Goal: Task Accomplishment & Management: Manage account settings

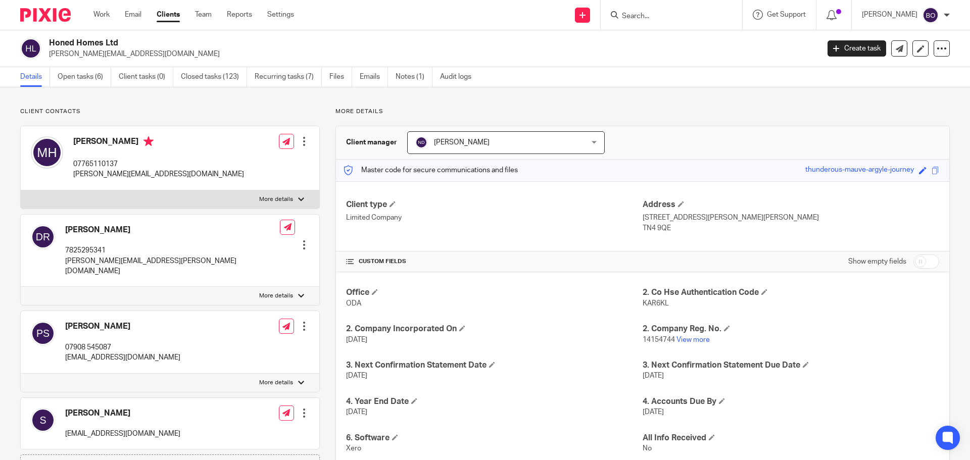
click at [646, 15] on input "Search" at bounding box center [666, 16] width 91 height 9
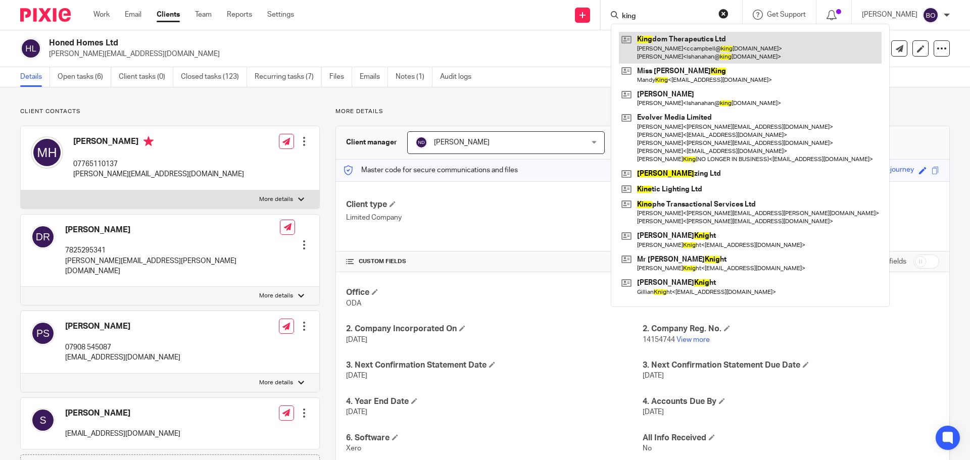
type input "king"
click at [668, 39] on link at bounding box center [750, 47] width 263 height 31
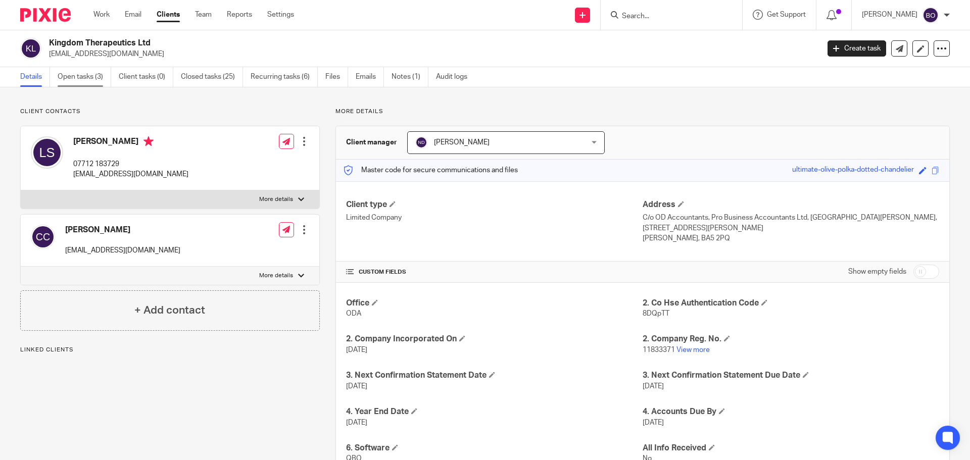
click at [79, 82] on link "Open tasks (3)" at bounding box center [85, 77] width 54 height 20
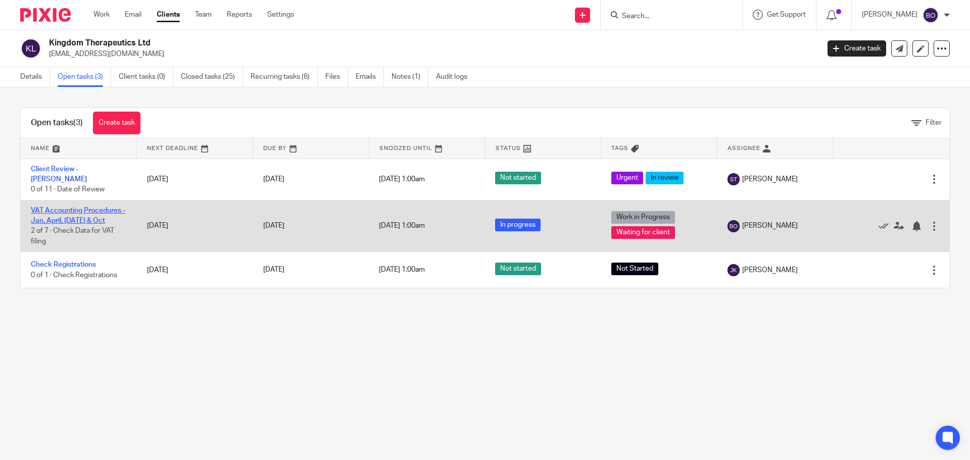
click at [82, 207] on link "VAT Accounting Procedures - Jan, April, Jul & Oct" at bounding box center [78, 215] width 94 height 17
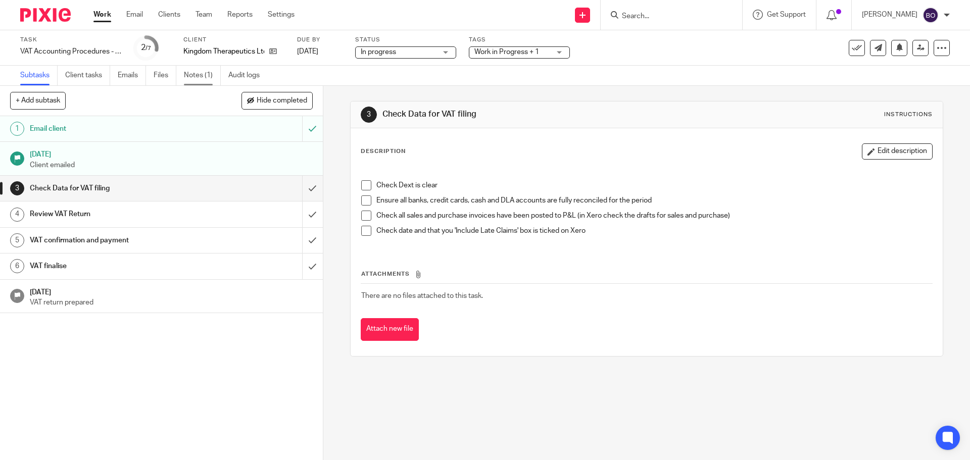
click at [201, 76] on link "Notes (1)" at bounding box center [202, 76] width 37 height 20
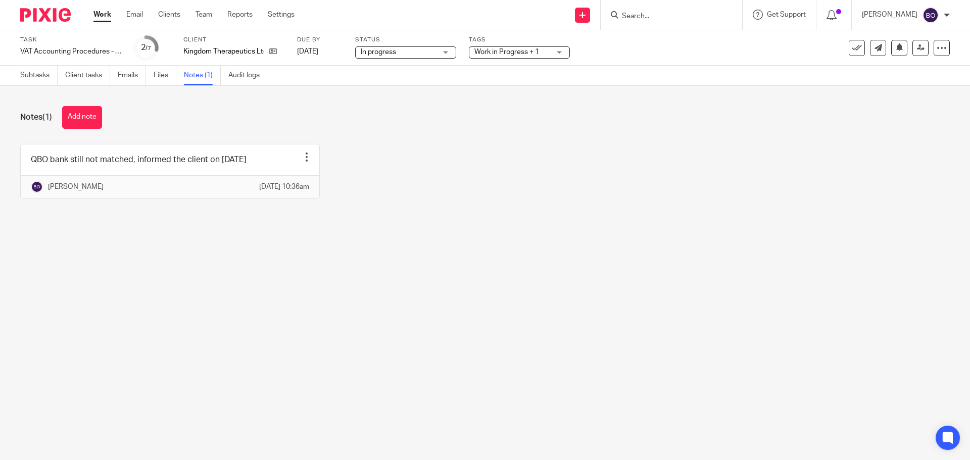
click at [656, 14] on input "Search" at bounding box center [666, 16] width 91 height 9
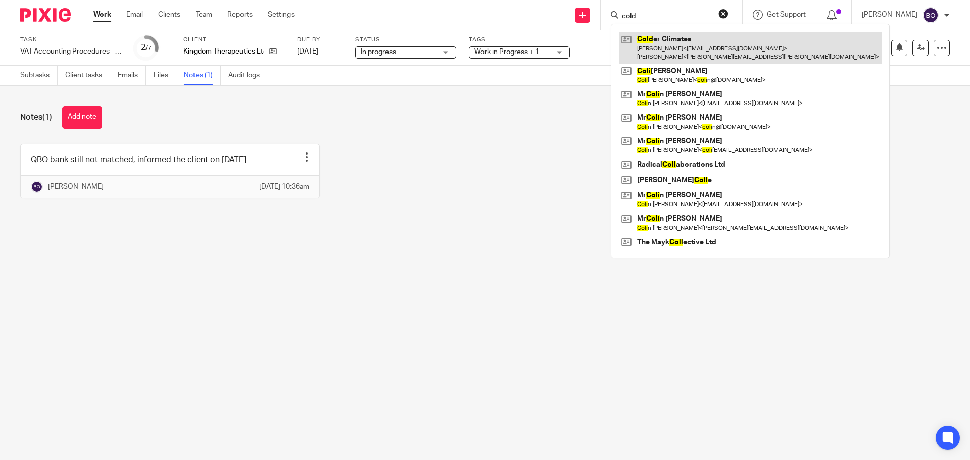
type input "cold"
click at [655, 45] on link at bounding box center [750, 47] width 263 height 31
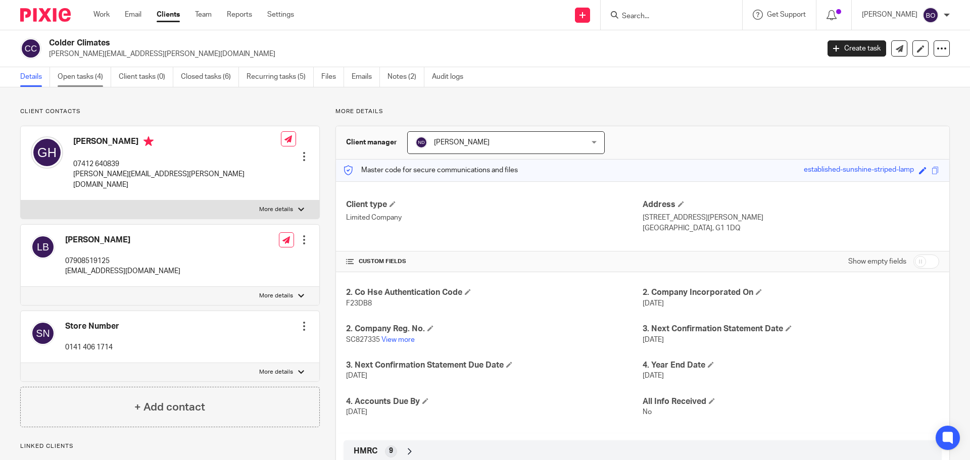
click at [87, 72] on link "Open tasks (4)" at bounding box center [85, 77] width 54 height 20
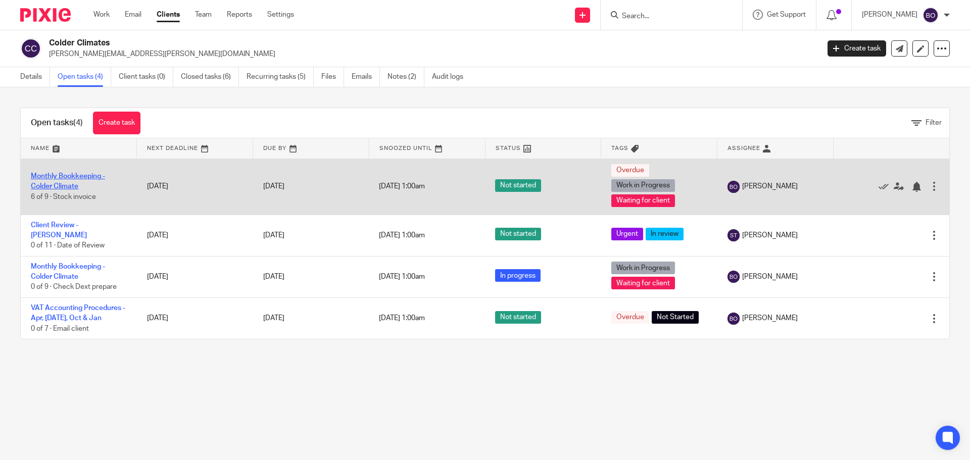
click at [88, 175] on link "Monthly Bookkeeping - Colder Climate" at bounding box center [68, 181] width 74 height 17
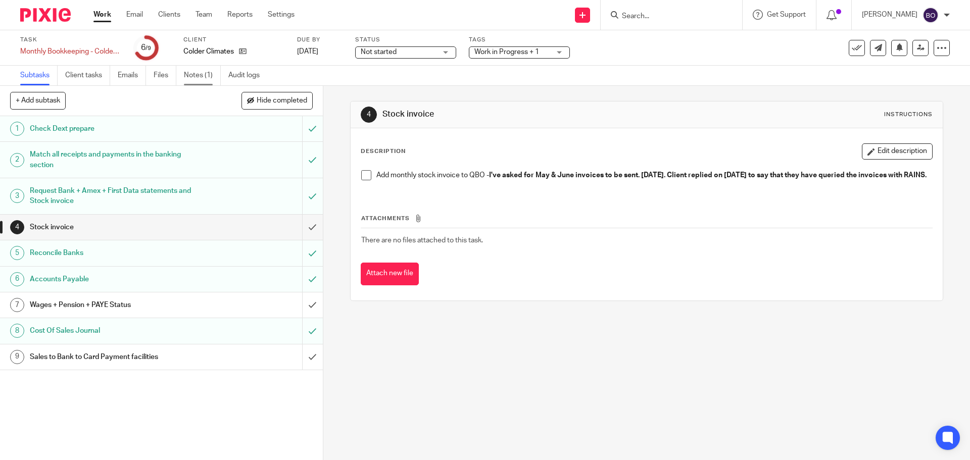
click at [195, 74] on link "Notes (1)" at bounding box center [202, 76] width 37 height 20
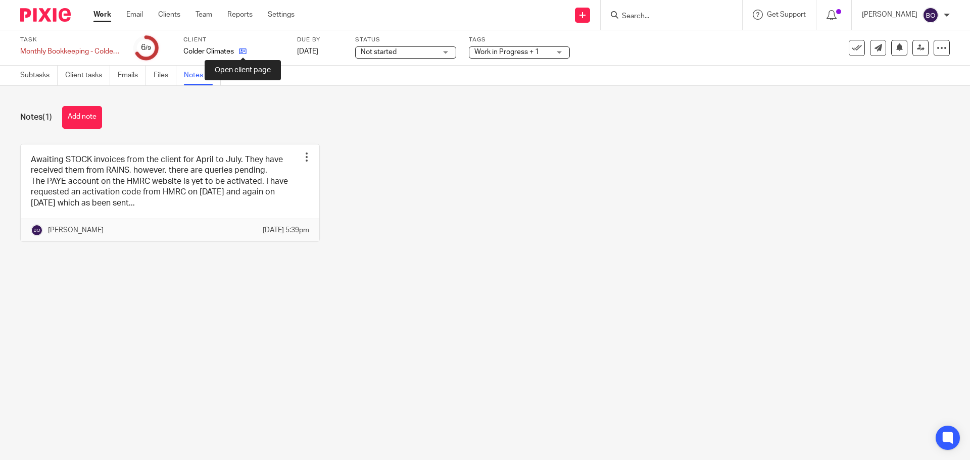
click at [246, 53] on icon at bounding box center [243, 51] width 8 height 8
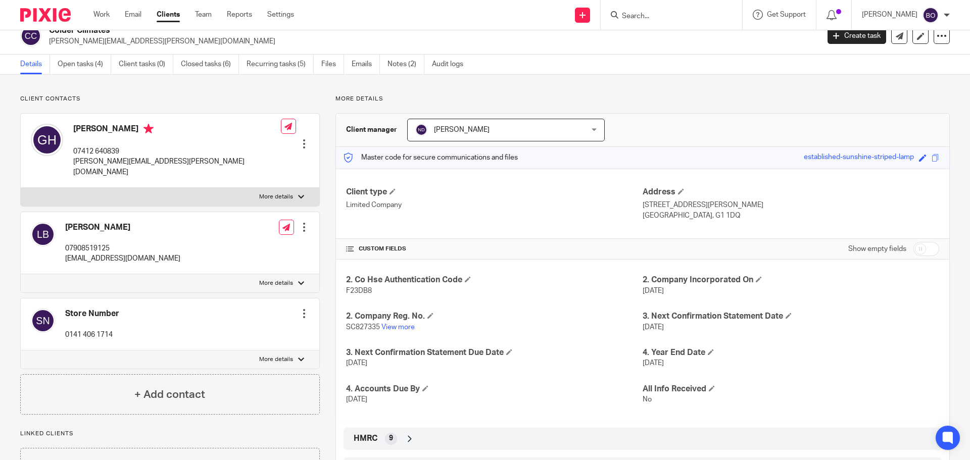
scroll to position [51, 0]
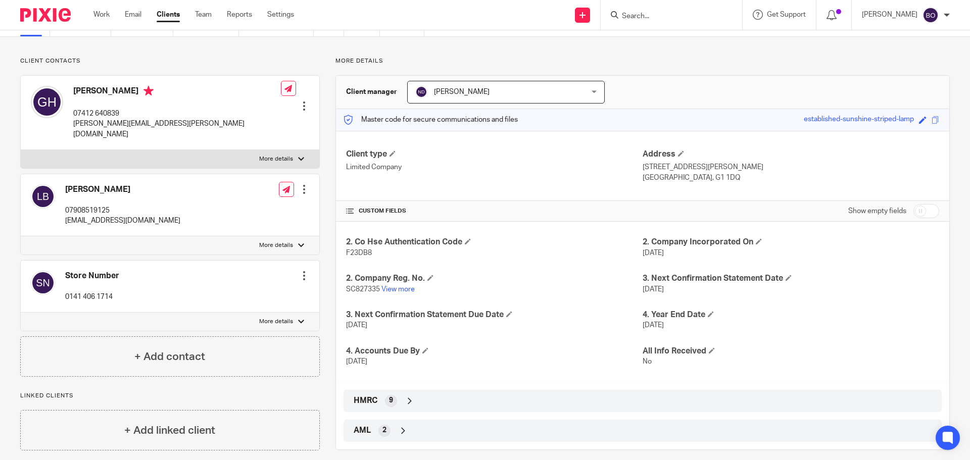
click at [374, 400] on span "HMRC" at bounding box center [366, 401] width 24 height 11
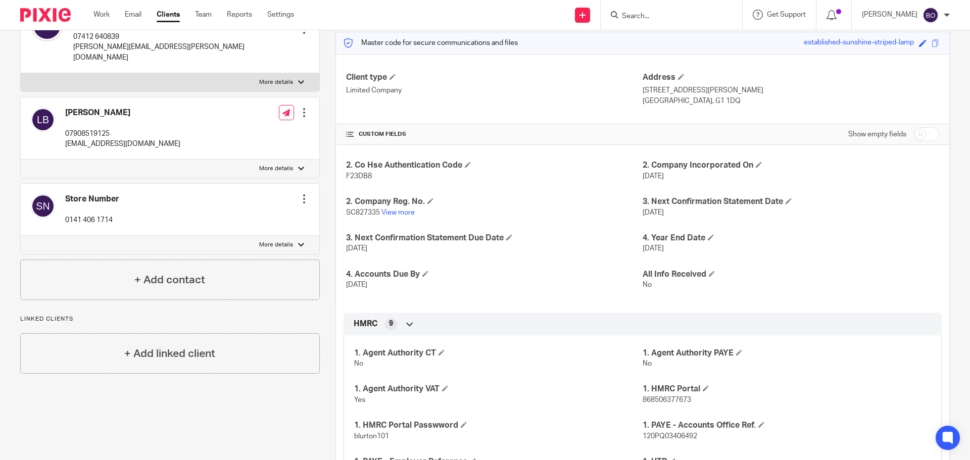
scroll to position [152, 0]
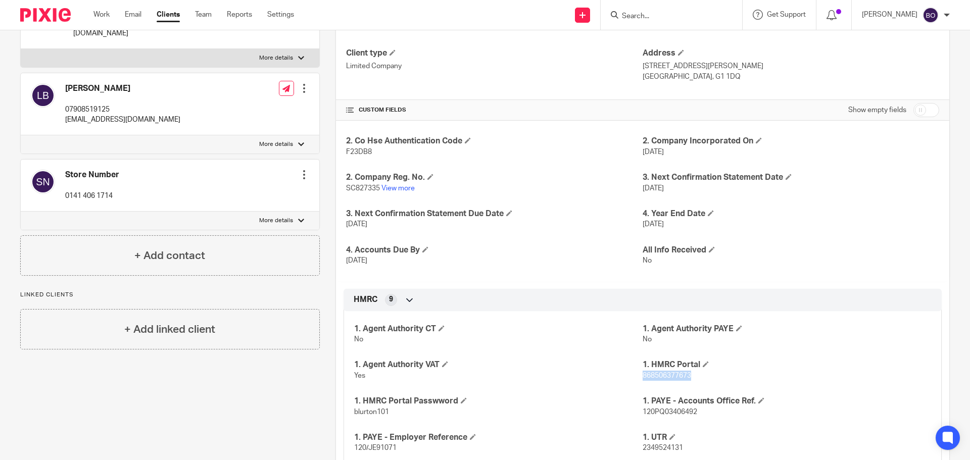
drag, startPoint x: 687, startPoint y: 376, endPoint x: 638, endPoint y: 379, distance: 49.6
click at [643, 379] on span "868506377673" at bounding box center [667, 375] width 49 height 7
copy span "868506377673"
drag, startPoint x: 389, startPoint y: 414, endPoint x: 351, endPoint y: 415, distance: 37.9
click at [354, 415] on p "blurton101" at bounding box center [498, 412] width 289 height 10
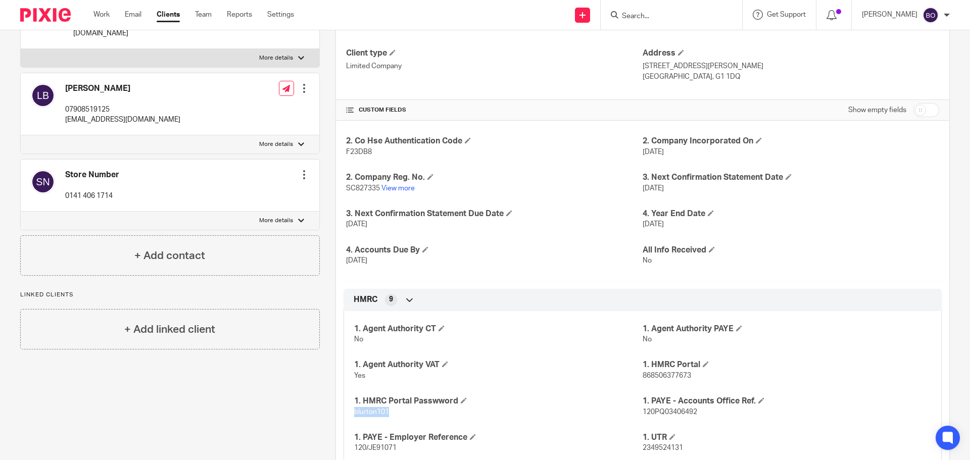
copy span "blurton101"
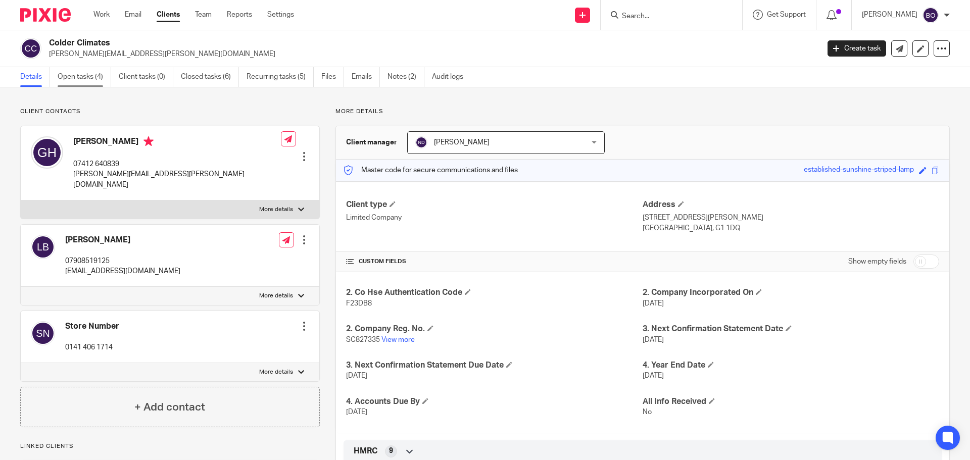
click at [90, 72] on link "Open tasks (4)" at bounding box center [85, 77] width 54 height 20
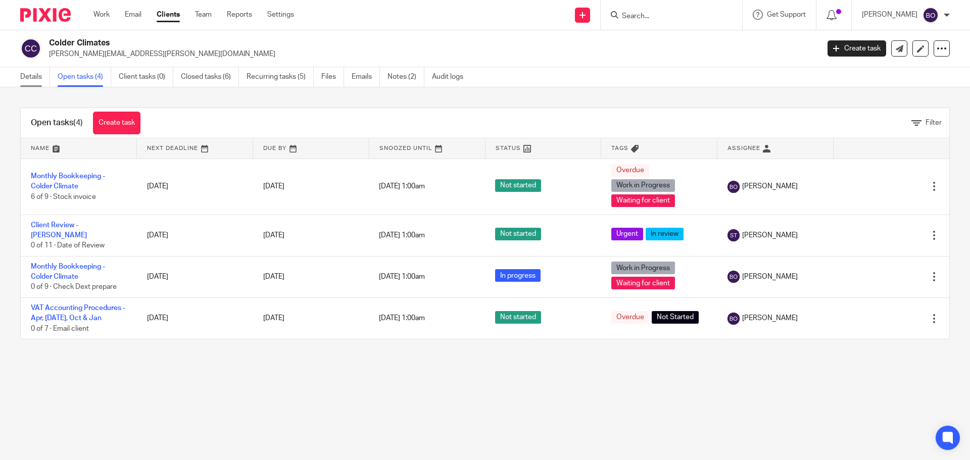
click at [30, 76] on link "Details" at bounding box center [35, 77] width 30 height 20
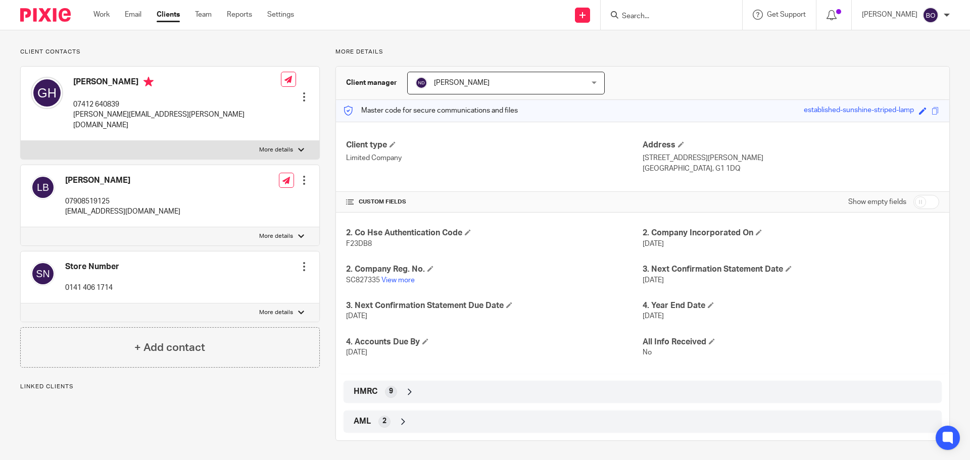
scroll to position [61, 0]
click at [385, 388] on div "9" at bounding box center [391, 391] width 12 height 12
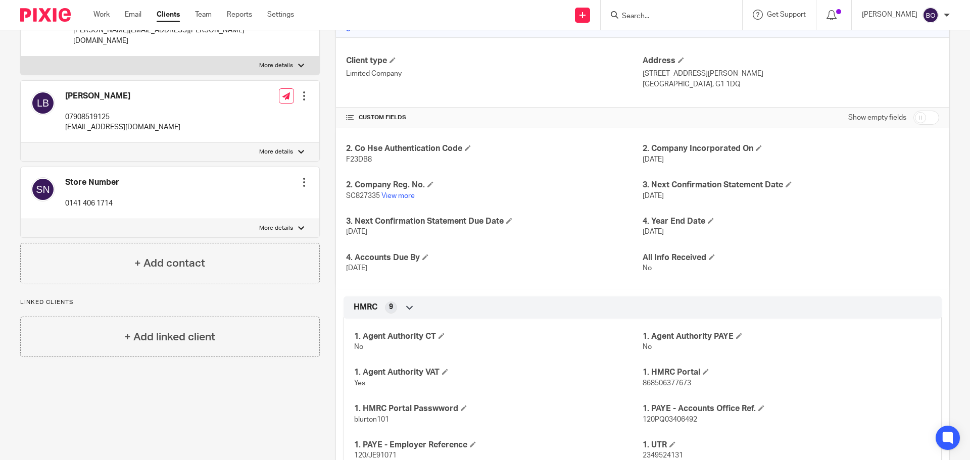
scroll to position [162, 0]
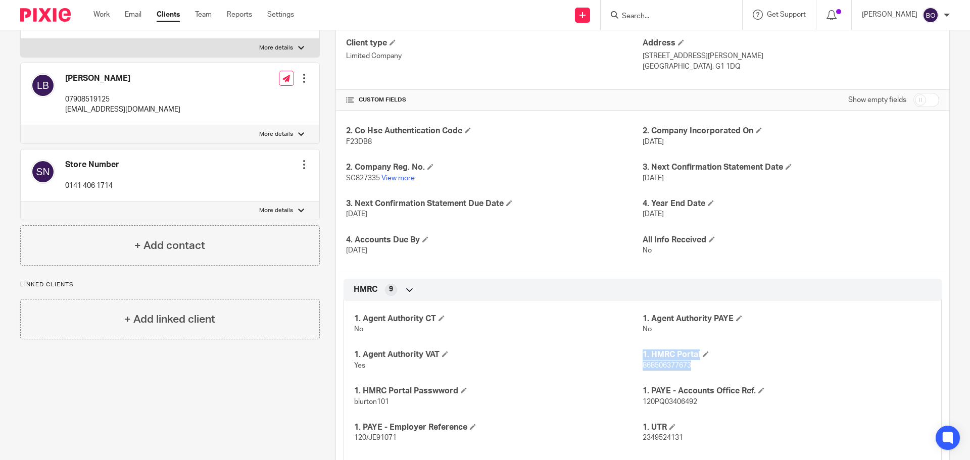
drag, startPoint x: 635, startPoint y: 365, endPoint x: 687, endPoint y: 370, distance: 51.8
click at [687, 370] on div "1. Agent Authority CT No 1. Agent Authority PAYE No 1. Agent Authority VAT Yes …" at bounding box center [643, 394] width 598 height 200
click at [687, 370] on p "868506377673" at bounding box center [787, 366] width 289 height 10
drag, startPoint x: 688, startPoint y: 370, endPoint x: 637, endPoint y: 369, distance: 50.5
click at [643, 369] on p "868506377673" at bounding box center [787, 366] width 289 height 10
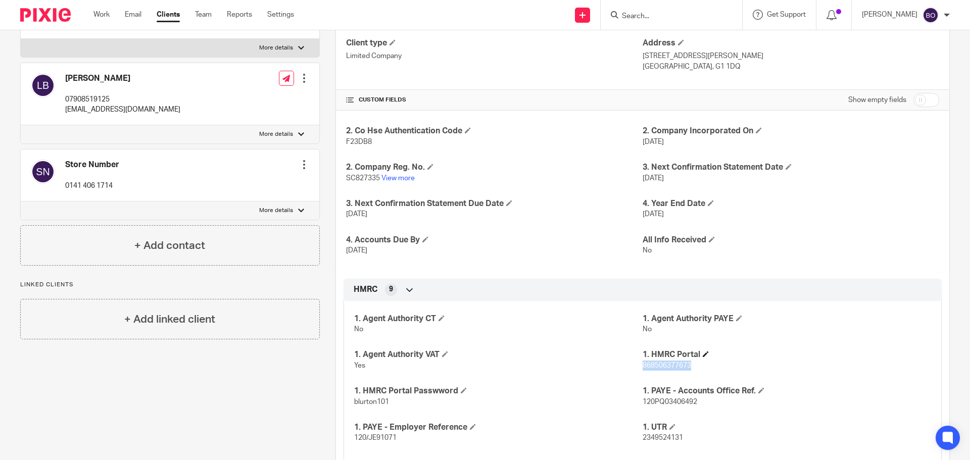
copy span "868506377673"
drag, startPoint x: 351, startPoint y: 402, endPoint x: 393, endPoint y: 405, distance: 41.5
click at [393, 405] on p "blurton101" at bounding box center [498, 402] width 289 height 10
copy span "blurton101"
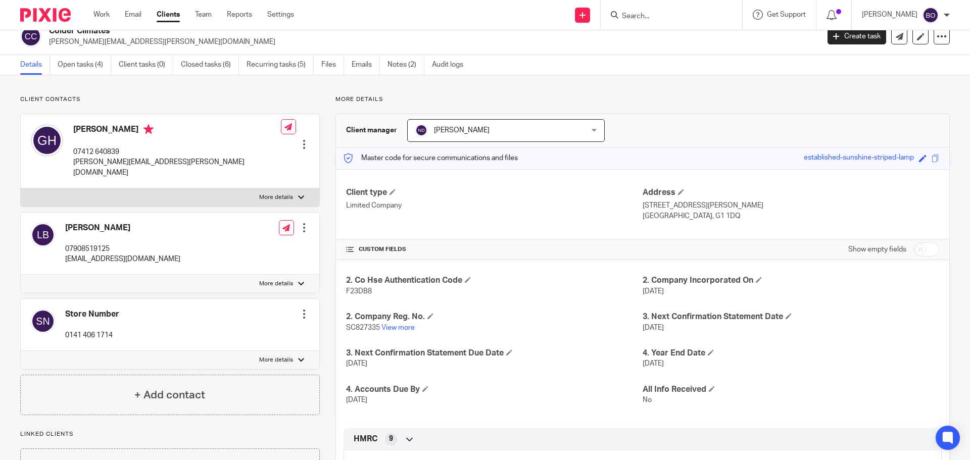
scroll to position [0, 0]
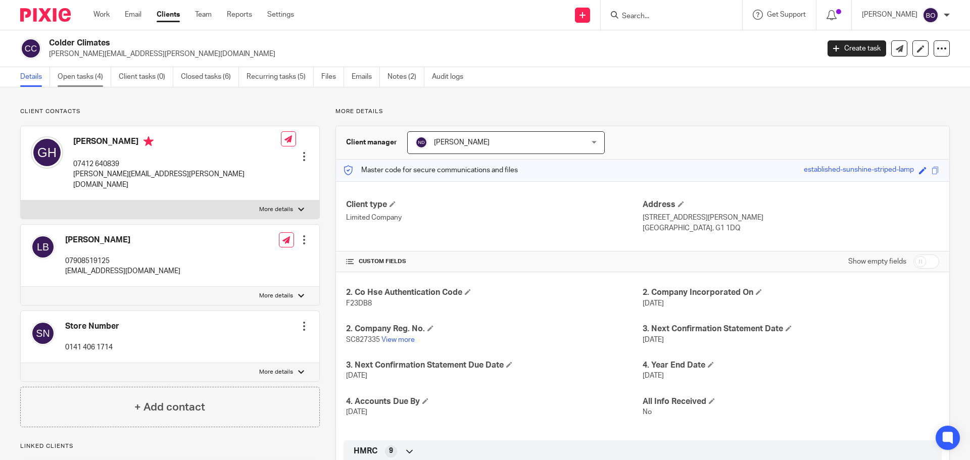
click at [89, 77] on link "Open tasks (4)" at bounding box center [85, 77] width 54 height 20
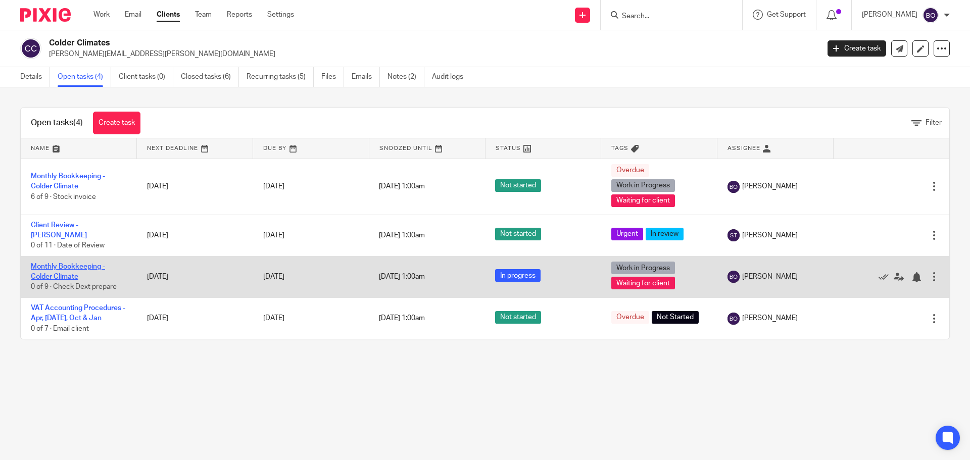
click at [86, 263] on link "Monthly Bookkeeping - Colder Climate" at bounding box center [68, 271] width 74 height 17
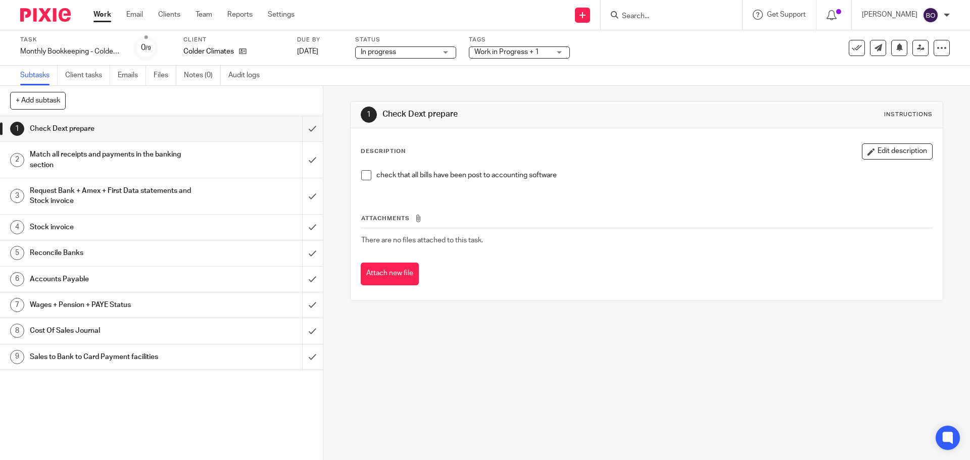
click at [220, 202] on div "Request Bank + Amex + First Data statements and Stock invoice" at bounding box center [161, 196] width 262 height 26
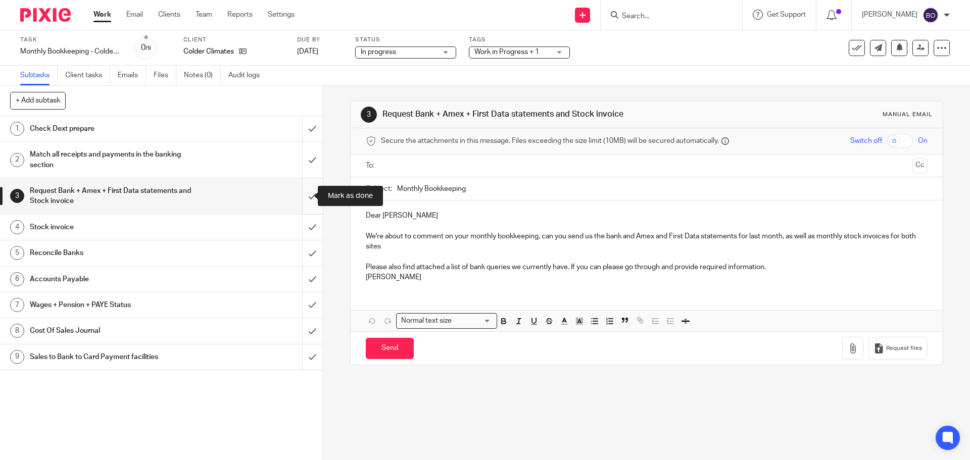
click at [303, 198] on input "submit" at bounding box center [161, 196] width 323 height 36
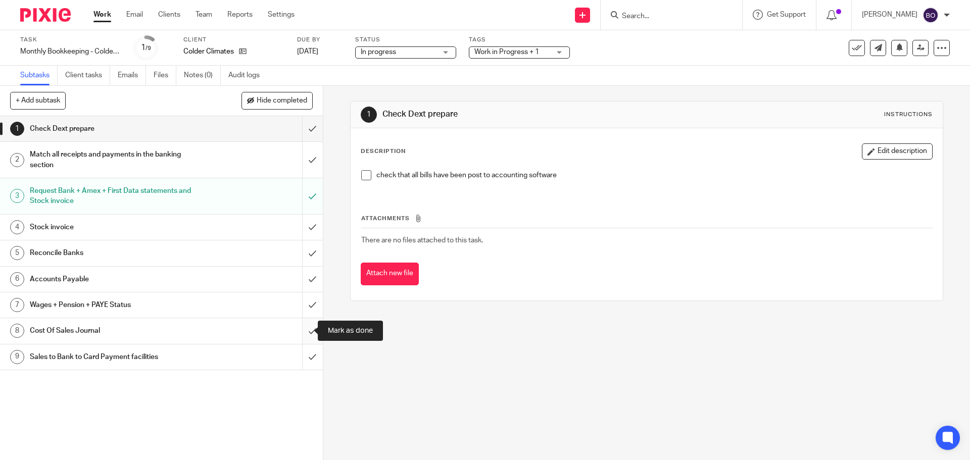
click at [300, 331] on input "submit" at bounding box center [161, 330] width 323 height 25
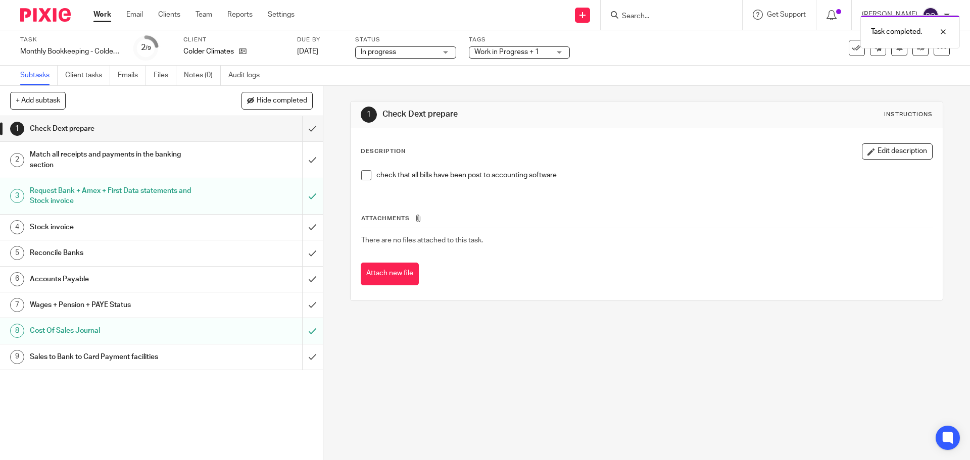
click at [181, 325] on h1 "Cost Of Sales Journal" at bounding box center [117, 330] width 175 height 15
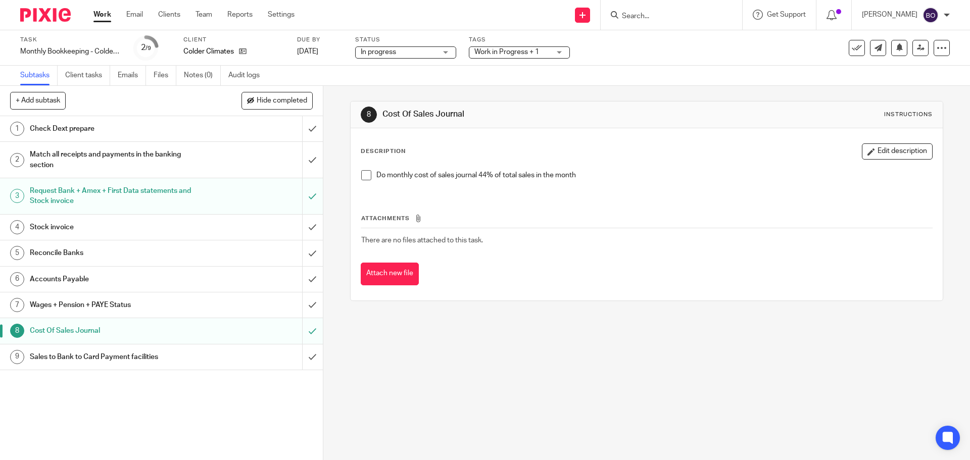
click at [361, 177] on span at bounding box center [366, 175] width 10 height 10
click at [113, 128] on h1 "Check Dext prepare" at bounding box center [117, 128] width 175 height 15
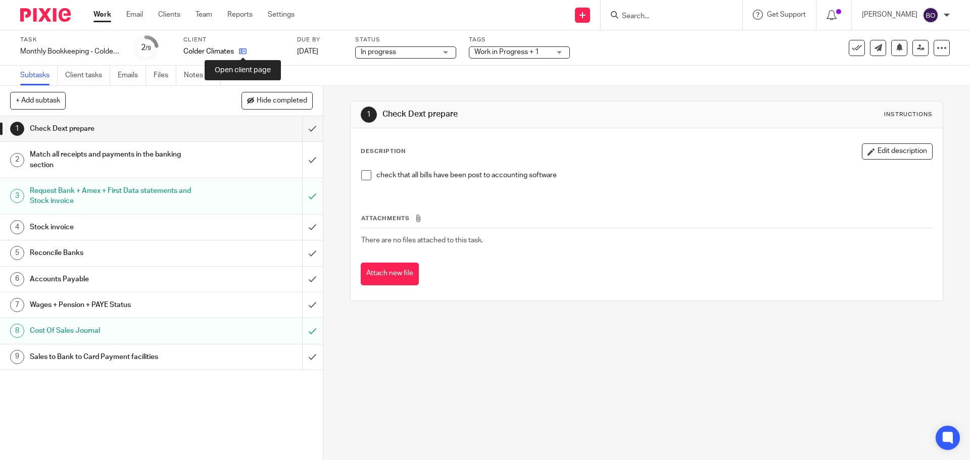
click at [243, 51] on icon at bounding box center [243, 51] width 8 height 8
